Goal: Task Accomplishment & Management: Use online tool/utility

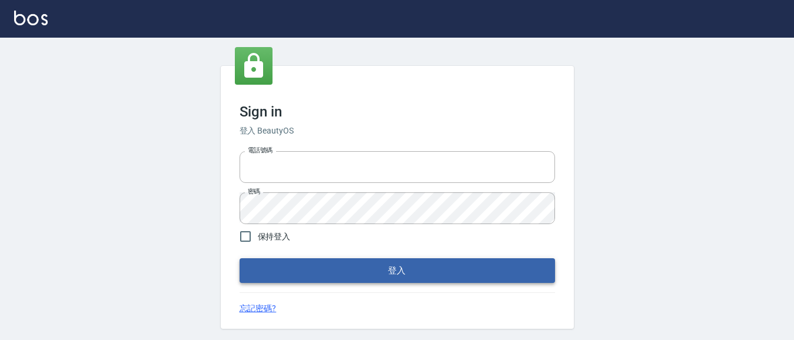
type input "0931911003"
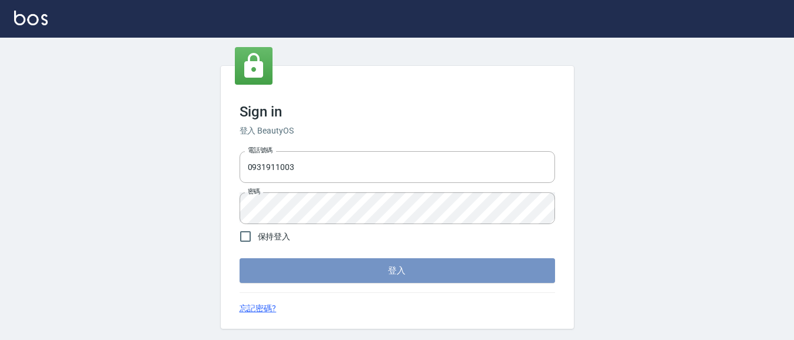
drag, startPoint x: 377, startPoint y: 272, endPoint x: 421, endPoint y: 256, distance: 47.7
click at [379, 272] on button "登入" at bounding box center [396, 270] width 315 height 25
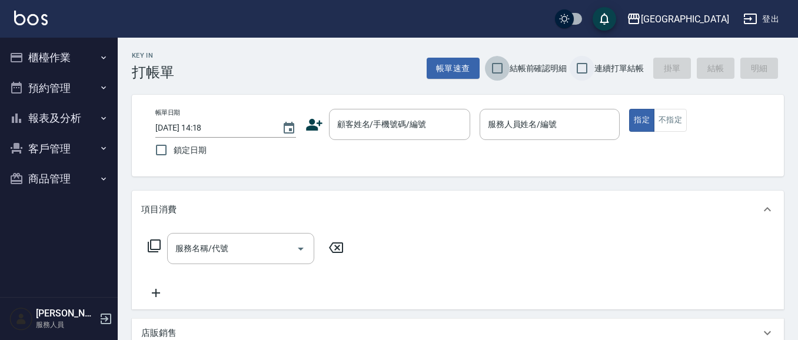
drag, startPoint x: 500, startPoint y: 66, endPoint x: 594, endPoint y: 61, distance: 94.3
click at [504, 65] on input "結帳前確認明細" at bounding box center [497, 68] width 25 height 25
checkbox input "true"
click at [582, 69] on input "連續打單結帳" at bounding box center [582, 68] width 25 height 25
checkbox input "true"
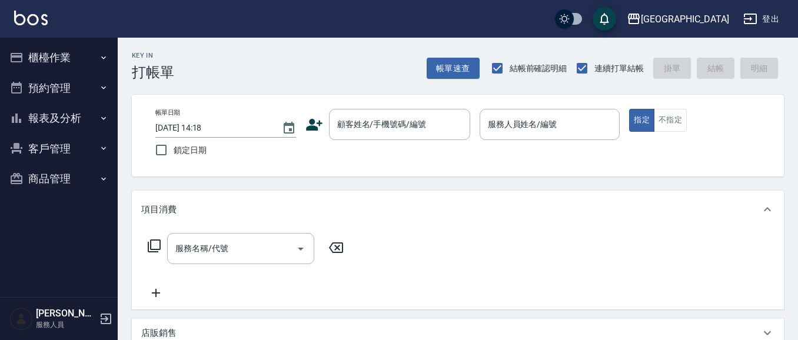
drag, startPoint x: 61, startPoint y: 120, endPoint x: 68, endPoint y: 109, distance: 12.7
click at [61, 119] on button "報表及分析" at bounding box center [59, 118] width 108 height 31
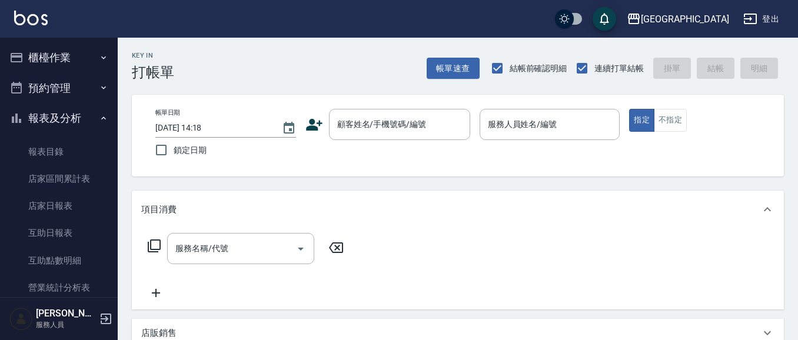
click at [57, 114] on button "報表及分析" at bounding box center [59, 118] width 108 height 31
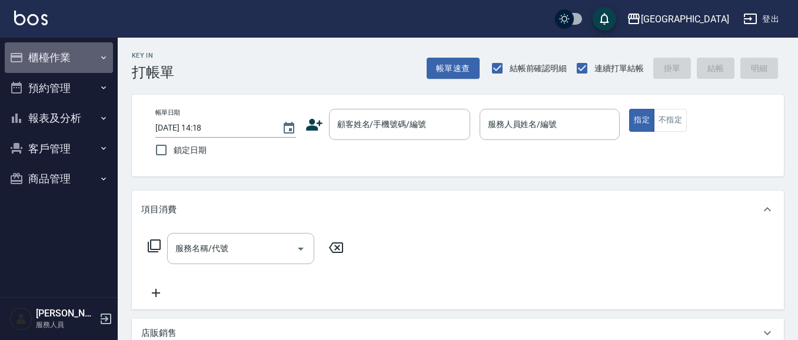
click at [62, 60] on button "櫃檯作業" at bounding box center [59, 57] width 108 height 31
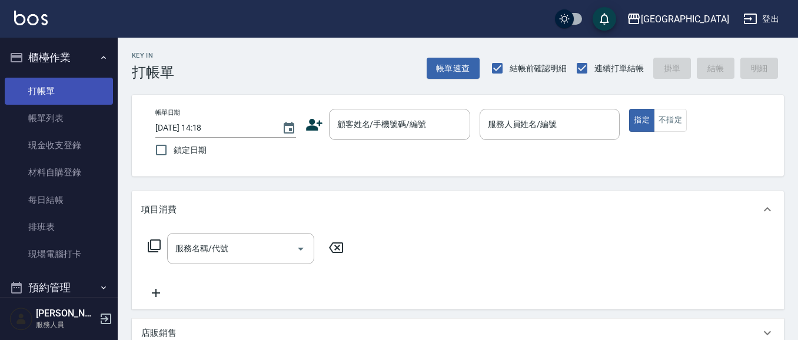
click at [57, 92] on link "打帳單" at bounding box center [59, 91] width 108 height 27
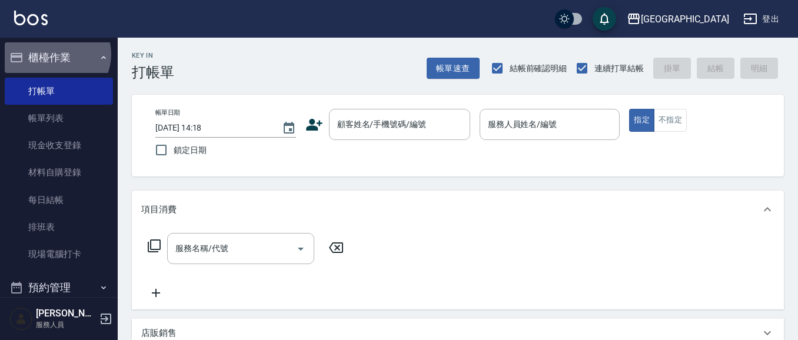
click at [55, 55] on button "櫃檯作業" at bounding box center [59, 57] width 108 height 31
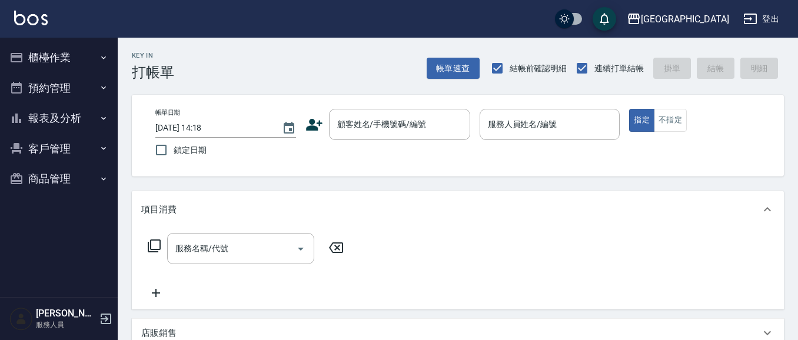
click at [62, 117] on button "報表及分析" at bounding box center [59, 118] width 108 height 31
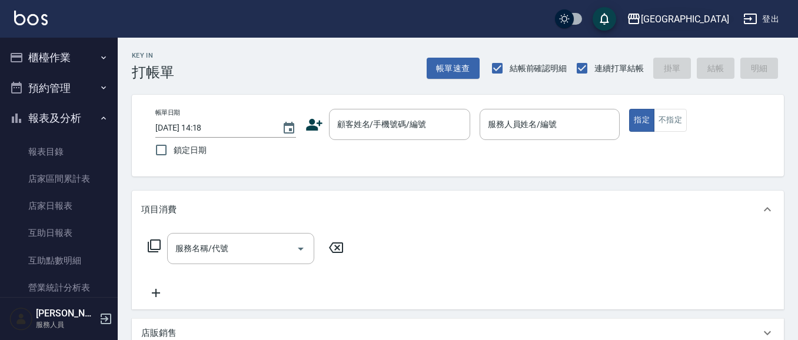
click at [713, 15] on div "上越華城" at bounding box center [685, 19] width 88 height 15
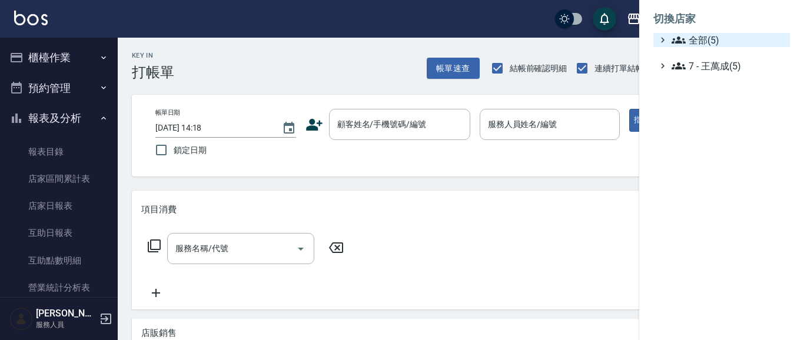
drag, startPoint x: 687, startPoint y: 42, endPoint x: 679, endPoint y: 38, distance: 9.2
click at [681, 40] on span "全部(5)" at bounding box center [728, 40] width 114 height 14
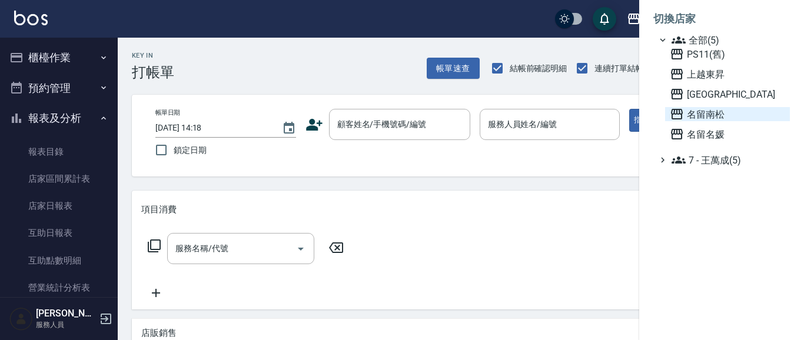
click at [703, 117] on span "名留南松" at bounding box center [727, 114] width 115 height 14
